Goal: Use online tool/utility: Utilize a website feature to perform a specific function

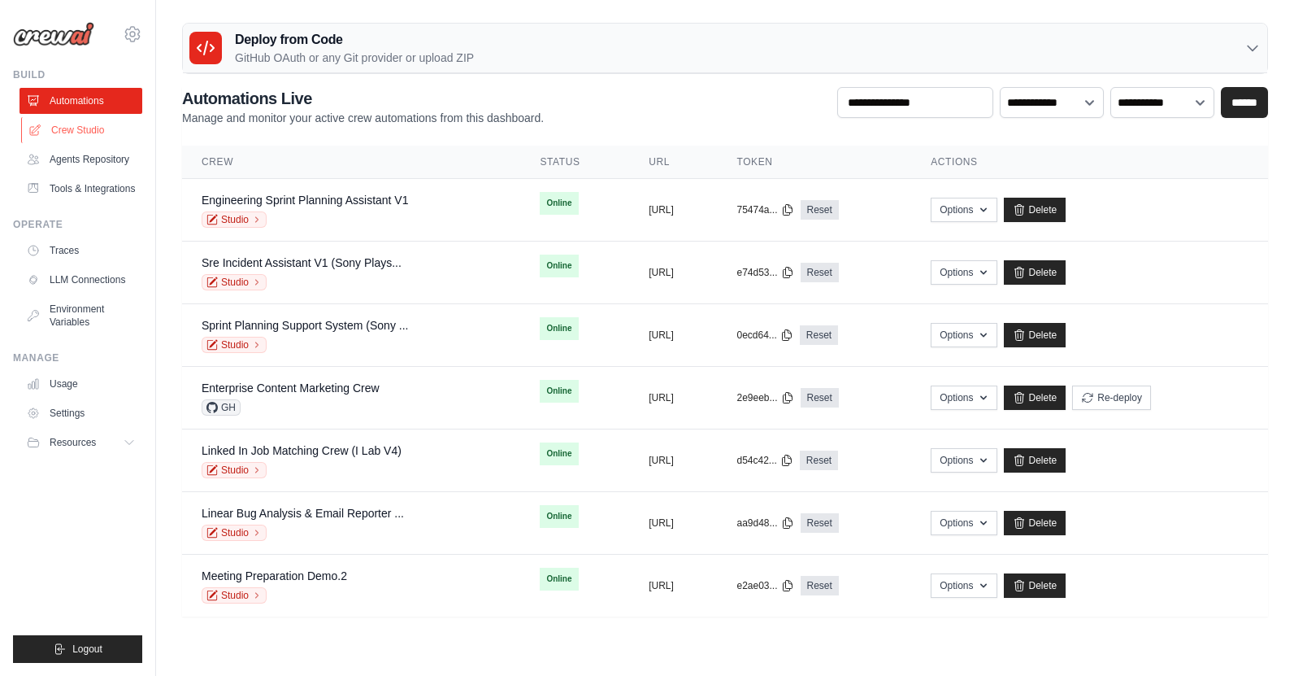
click at [90, 134] on link "Crew Studio" at bounding box center [82, 130] width 123 height 26
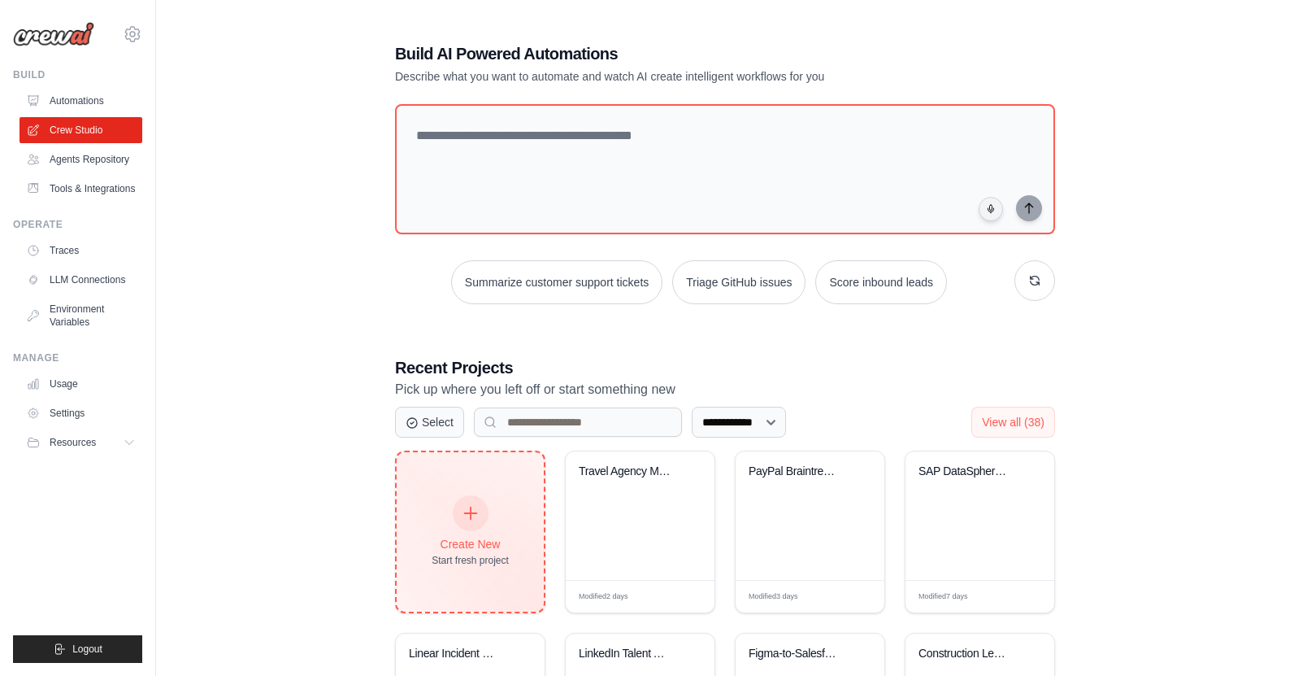
click at [479, 545] on div "Create New" at bounding box center [470, 544] width 77 height 16
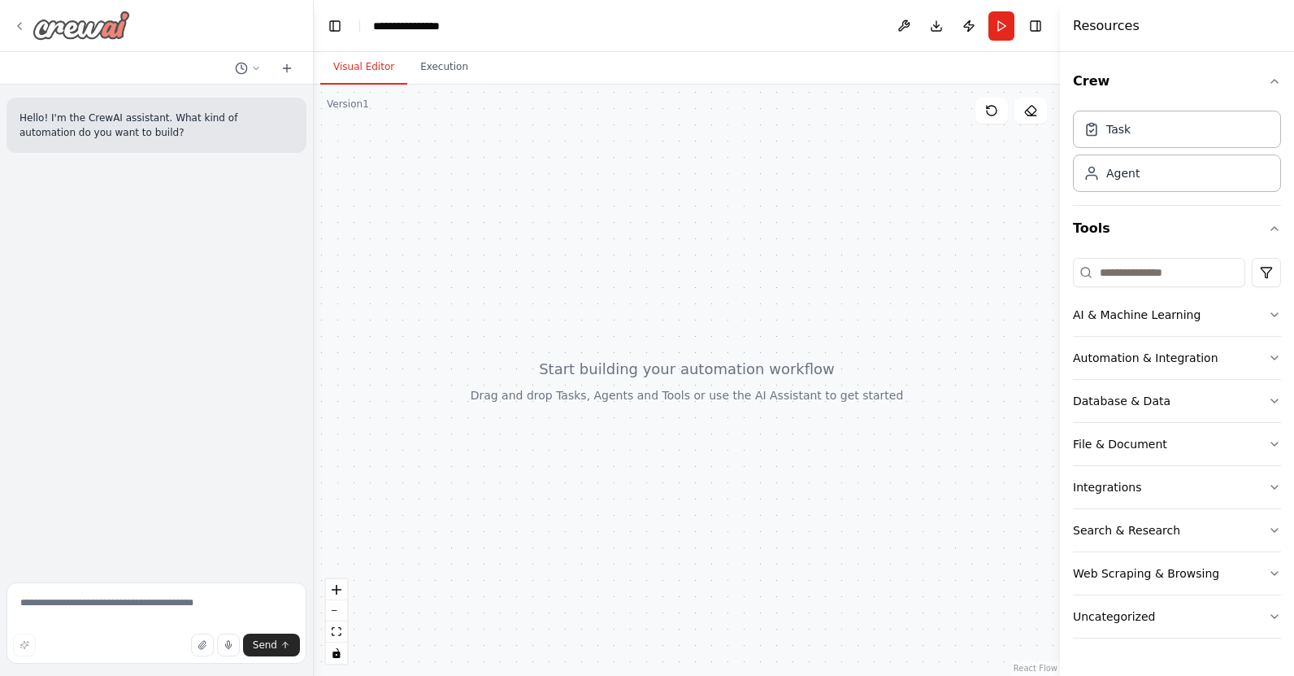
click at [15, 36] on div at bounding box center [71, 25] width 117 height 29
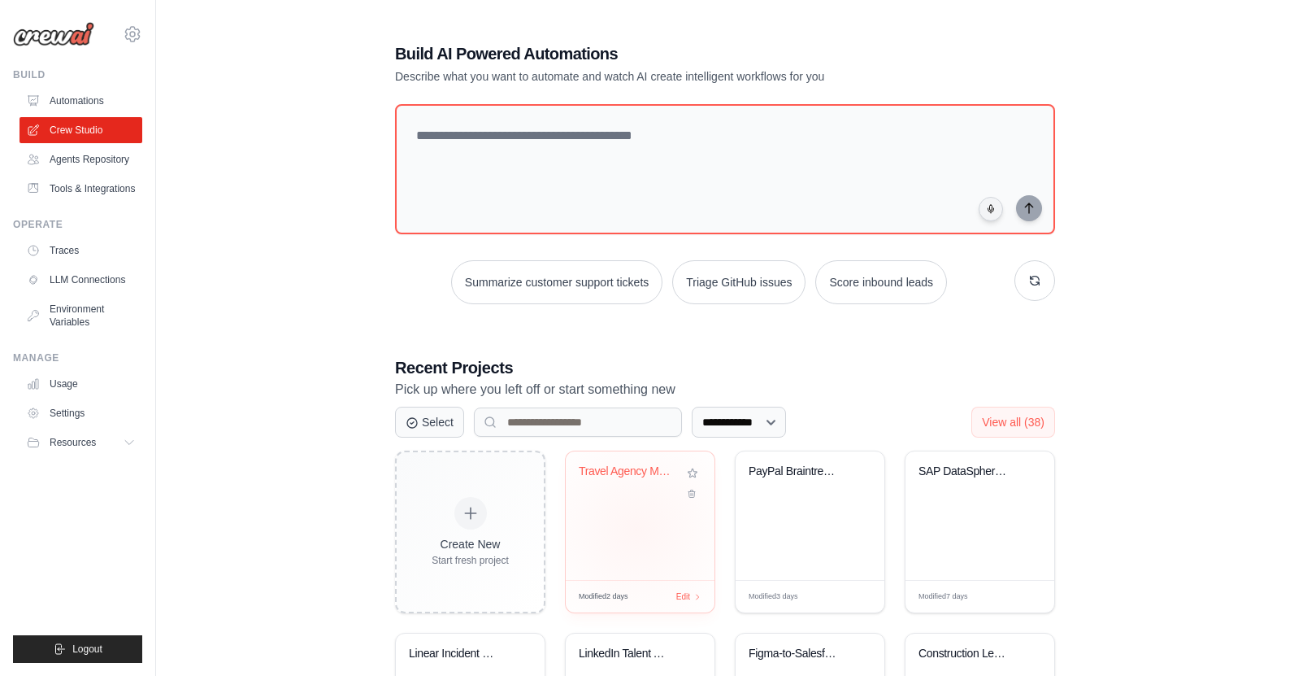
click at [637, 528] on div "Travel Agency Market Intelligence &..." at bounding box center [640, 515] width 149 height 128
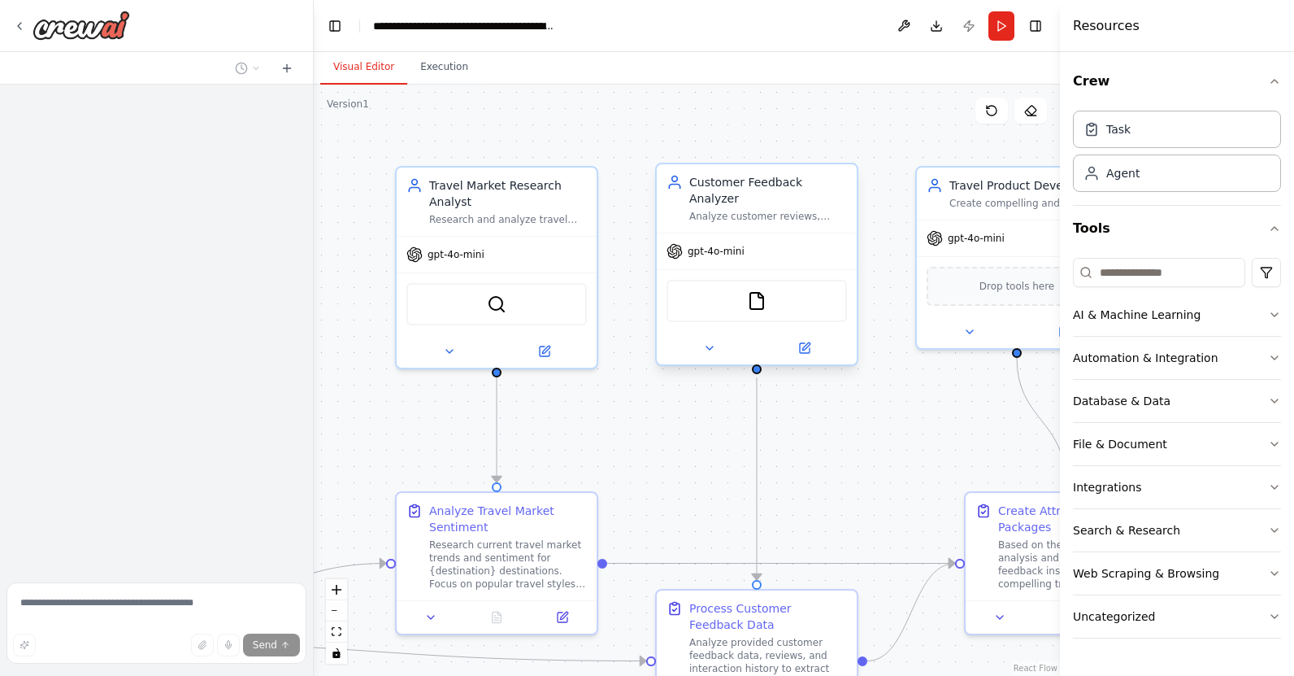
scroll to position [1145, 0]
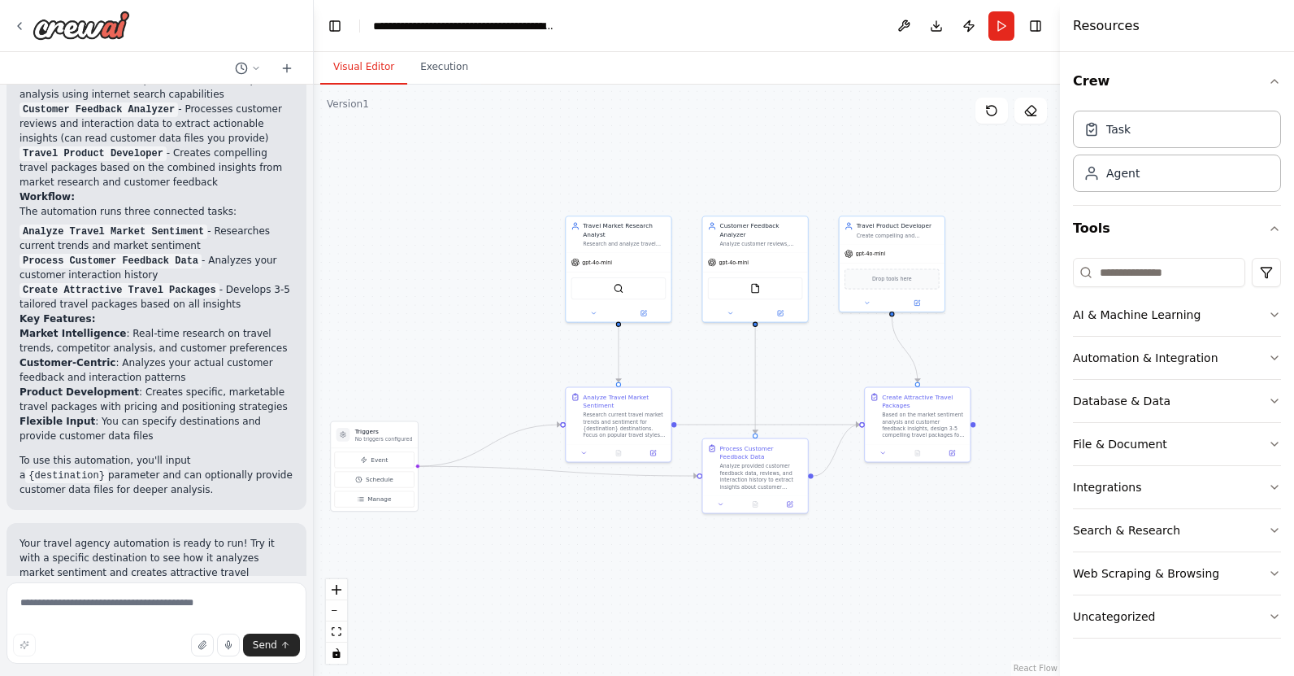
drag, startPoint x: 810, startPoint y: 362, endPoint x: 789, endPoint y: 334, distance: 34.8
click at [788, 334] on div ".deletable-edge-delete-btn { width: 20px; height: 20px; border: 0px solid #ffff…" at bounding box center [687, 380] width 746 height 591
